Goal: Navigation & Orientation: Go to known website

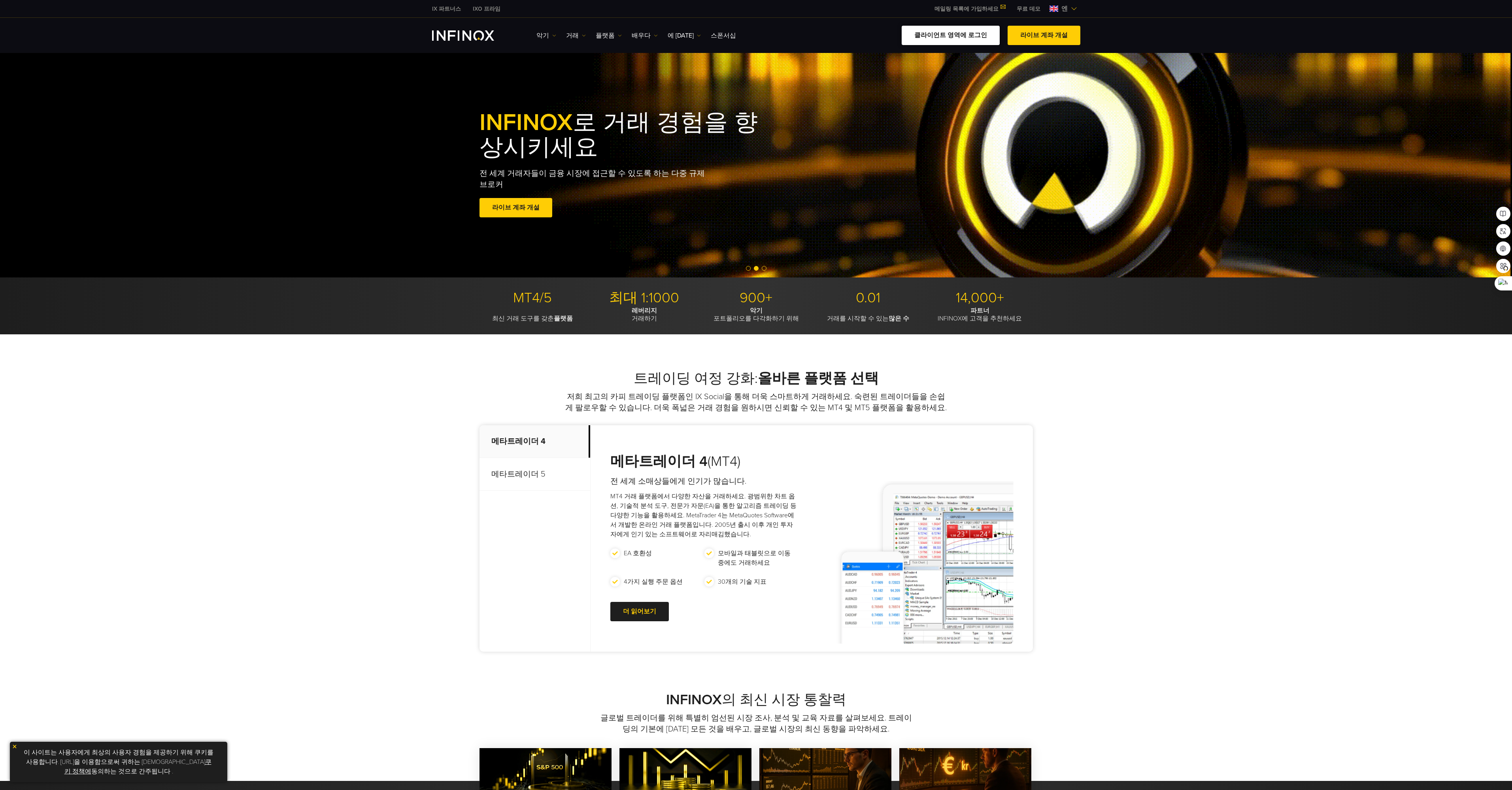
click at [929, 31] on link "클라이언트 영역에 로그인" at bounding box center [950, 35] width 98 height 19
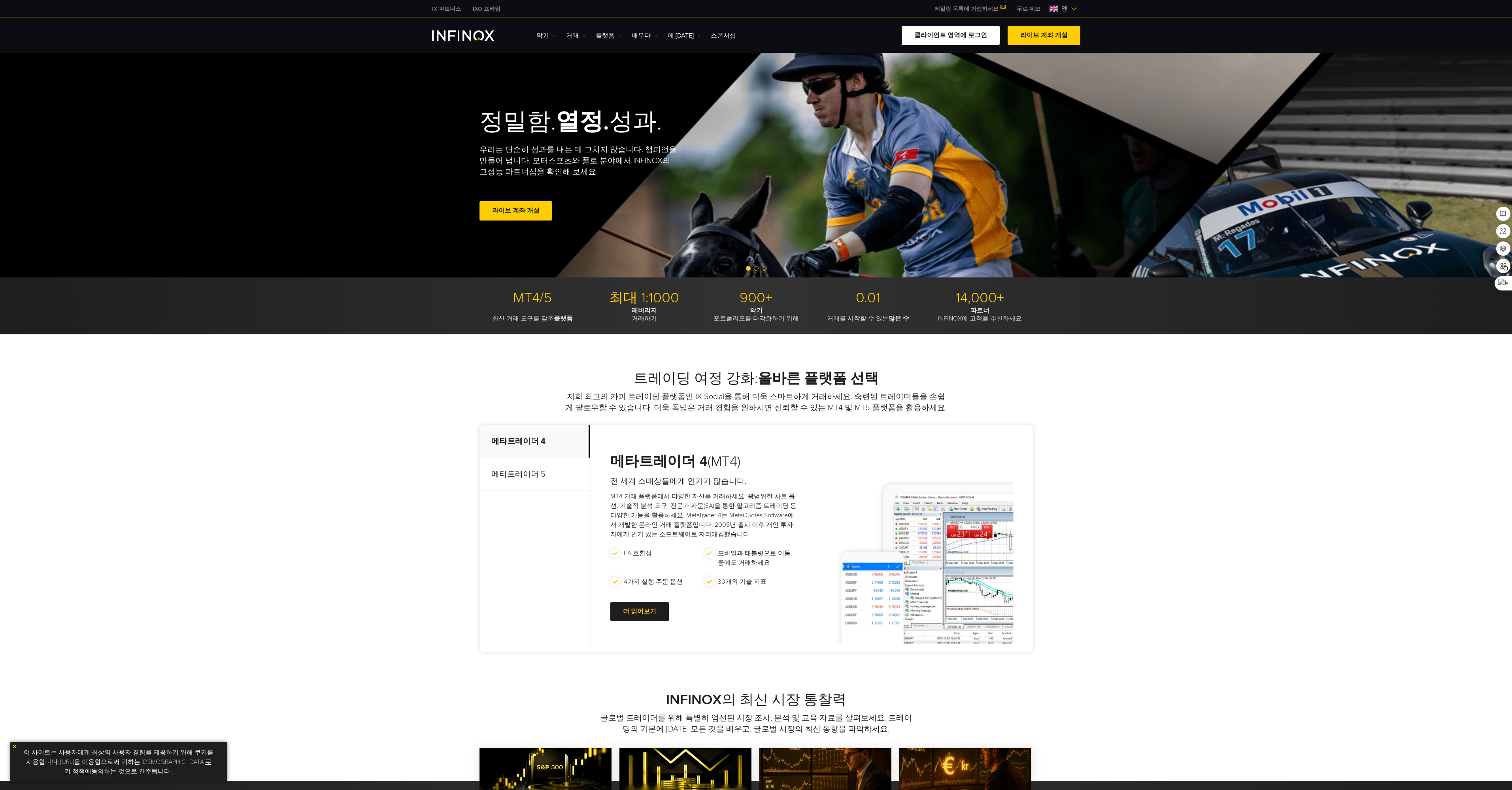
click at [951, 37] on font "클라이언트 영역에 로그인" at bounding box center [951, 35] width 73 height 8
